Goal: Task Accomplishment & Management: Manage account settings

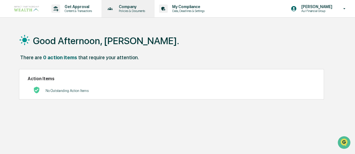
click at [132, 6] on p "Company" at bounding box center [131, 6] width 34 height 4
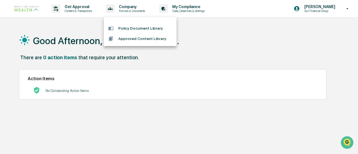
click at [91, 8] on div at bounding box center [179, 77] width 358 height 154
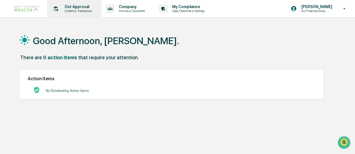
click at [78, 10] on p "Content & Transactions" at bounding box center [77, 11] width 35 height 4
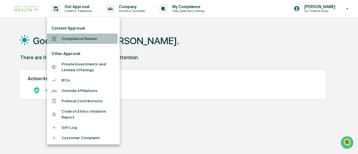
click at [76, 37] on li "Compliance Review" at bounding box center [83, 39] width 73 height 10
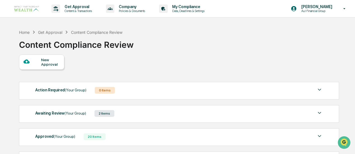
click at [122, 111] on div "Awaiting Review (Your Group) 2 Items" at bounding box center [179, 114] width 288 height 8
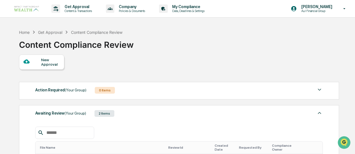
scroll to position [53, 0]
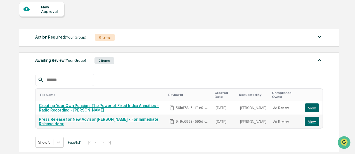
click at [117, 119] on link "Press Release for New Advisor [PERSON_NAME] - For Immediate Release.docx" at bounding box center [99, 121] width 120 height 9
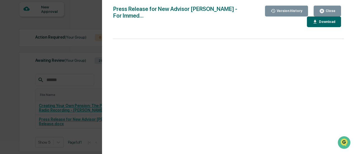
click at [328, 11] on div "Close" at bounding box center [330, 11] width 11 height 4
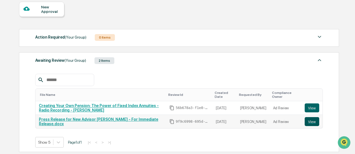
click at [307, 124] on button "View" at bounding box center [312, 121] width 15 height 9
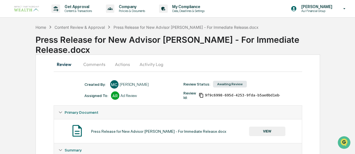
scroll to position [34, 0]
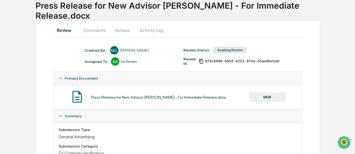
click at [123, 31] on button "Actions" at bounding box center [122, 30] width 25 height 13
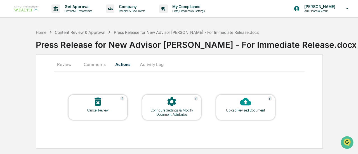
drag, startPoint x: 356, startPoint y: 59, endPoint x: 356, endPoint y: 68, distance: 9.2
click at [356, 68] on div "Home Content Review & Approval Press Release for New Advisor [PERSON_NAME] - Fo…" at bounding box center [179, 88] width 358 height 122
click at [89, 65] on button "Comments" at bounding box center [94, 64] width 31 height 13
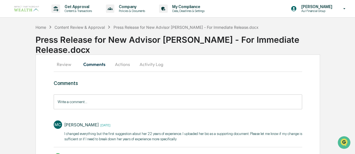
click at [96, 103] on input "Write a comment..." at bounding box center [178, 102] width 249 height 15
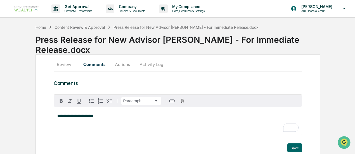
click at [89, 118] on span "**********" at bounding box center [75, 116] width 36 height 4
click at [144, 114] on p "**********" at bounding box center [178, 116] width 242 height 4
click at [295, 149] on button "Save" at bounding box center [295, 148] width 15 height 9
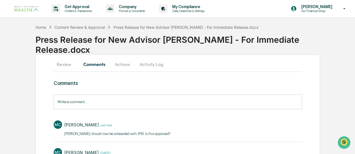
click at [157, 61] on button "Activity Log" at bounding box center [151, 64] width 33 height 13
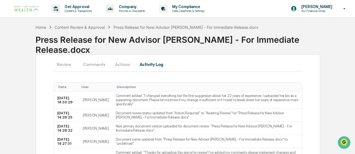
click at [118, 63] on button "Actions" at bounding box center [122, 64] width 25 height 13
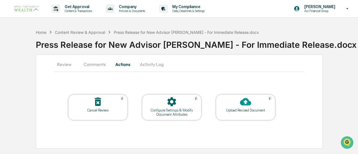
click at [238, 105] on div at bounding box center [246, 102] width 56 height 12
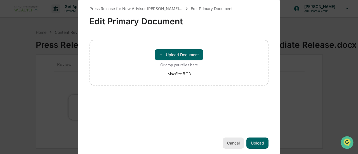
click at [228, 144] on button "Cancel" at bounding box center [234, 143] width 22 height 11
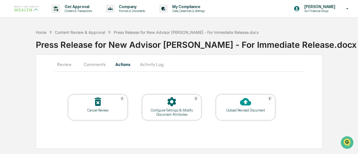
click at [356, 50] on div "Press Release for New Advisor [PERSON_NAME] - For Immediate Release.docx" at bounding box center [197, 42] width 322 height 15
drag, startPoint x: 321, startPoint y: 62, endPoint x: 333, endPoint y: 97, distance: 37.1
click at [333, 97] on div "Home Content Review & Approval Press Release for New Advisor Tracey Richardson …" at bounding box center [179, 88] width 358 height 122
click at [150, 65] on button "Activity Log" at bounding box center [151, 64] width 33 height 13
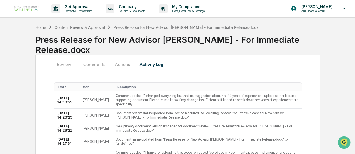
click at [66, 67] on button "Review" at bounding box center [66, 64] width 25 height 13
